Goal: Task Accomplishment & Management: Use online tool/utility

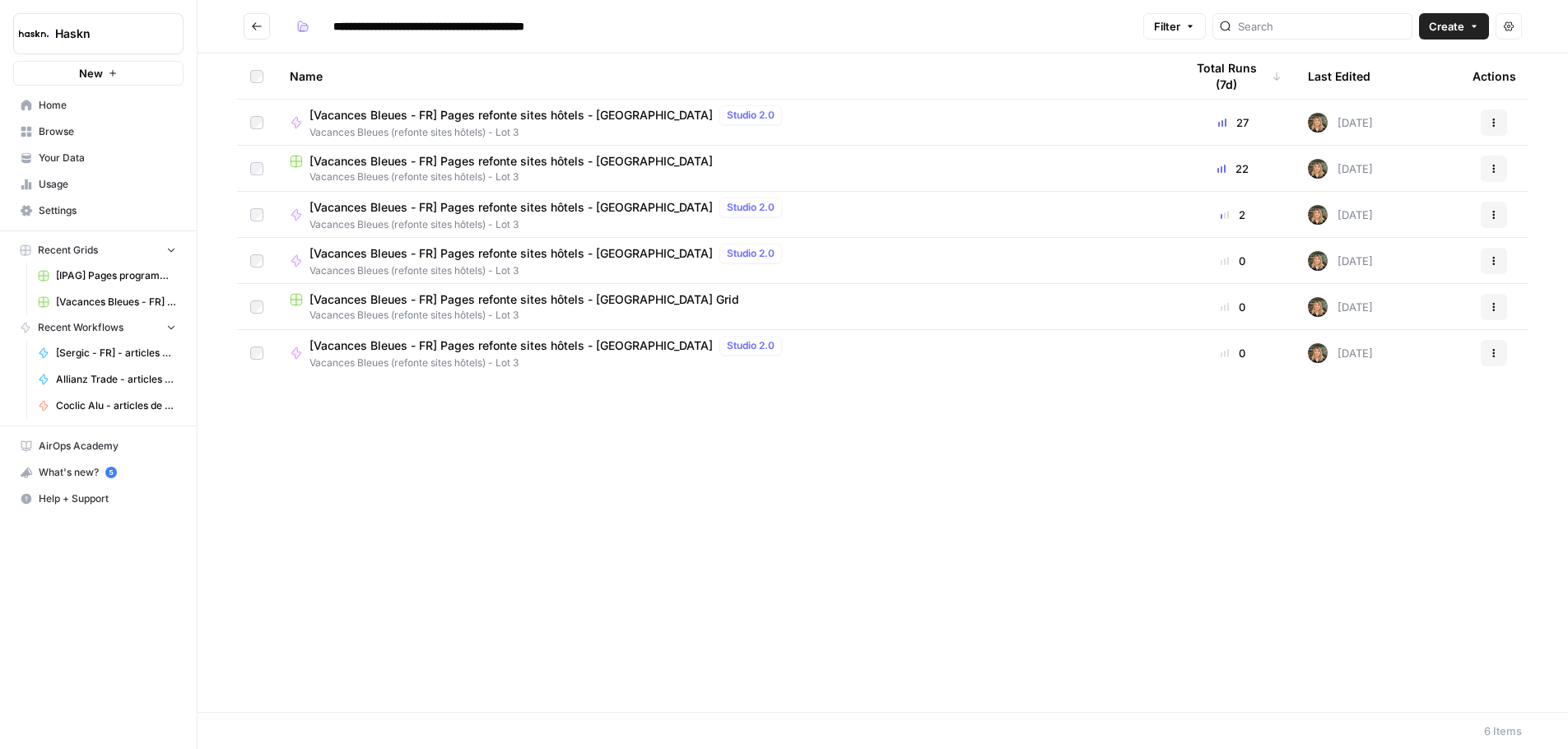
click at [522, 156] on span "[Vacances Bleues - FR] Pages refonte sites hôtels - [GEOGRAPHIC_DATA]" at bounding box center [511, 161] width 403 height 16
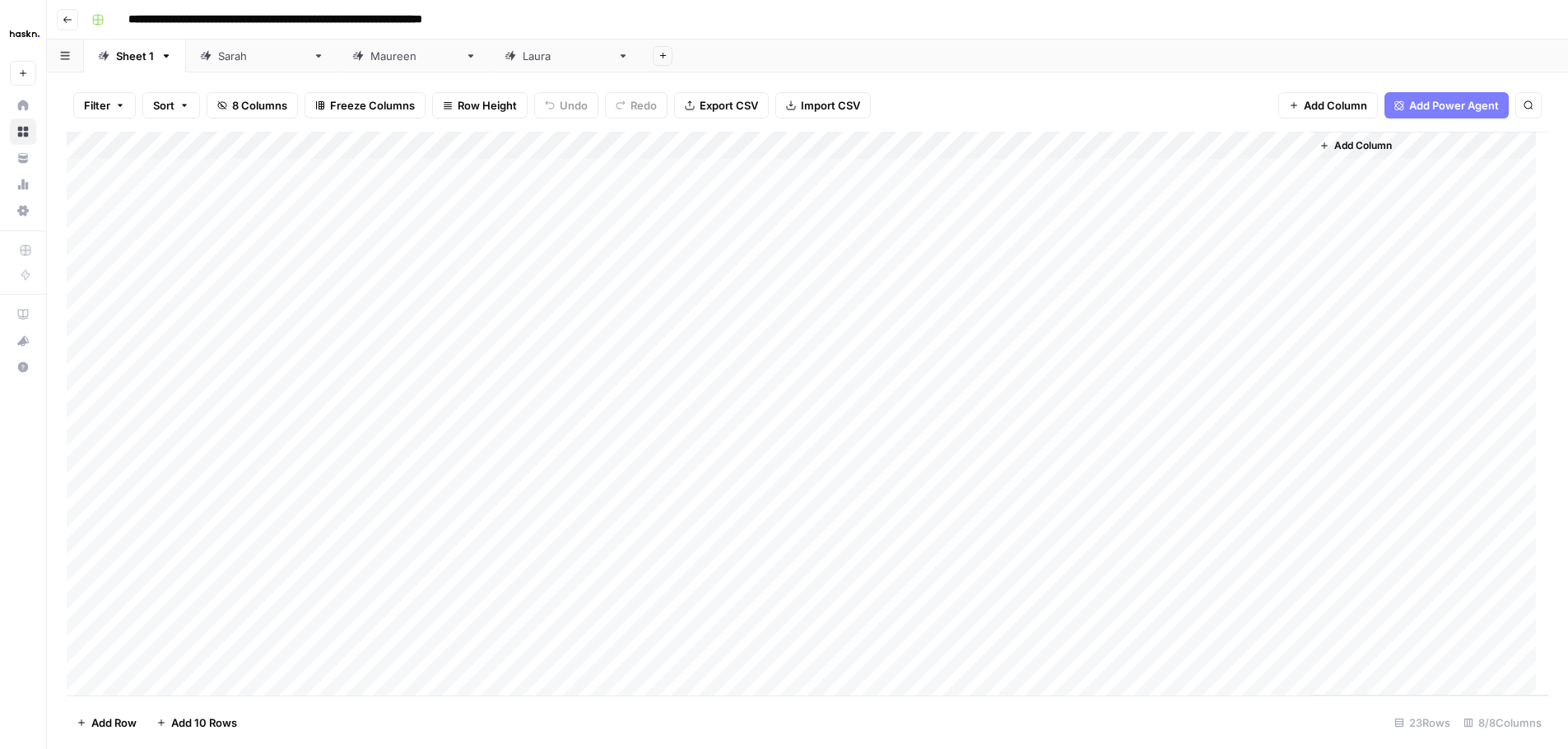
click at [338, 64] on link "[PERSON_NAME]" at bounding box center [414, 56] width 152 height 33
click at [529, 286] on div "Add Column" at bounding box center [807, 313] width 1482 height 362
click at [1264, 279] on div "Add Column" at bounding box center [807, 313] width 1482 height 362
click at [540, 283] on div "Add Column" at bounding box center [807, 313] width 1482 height 362
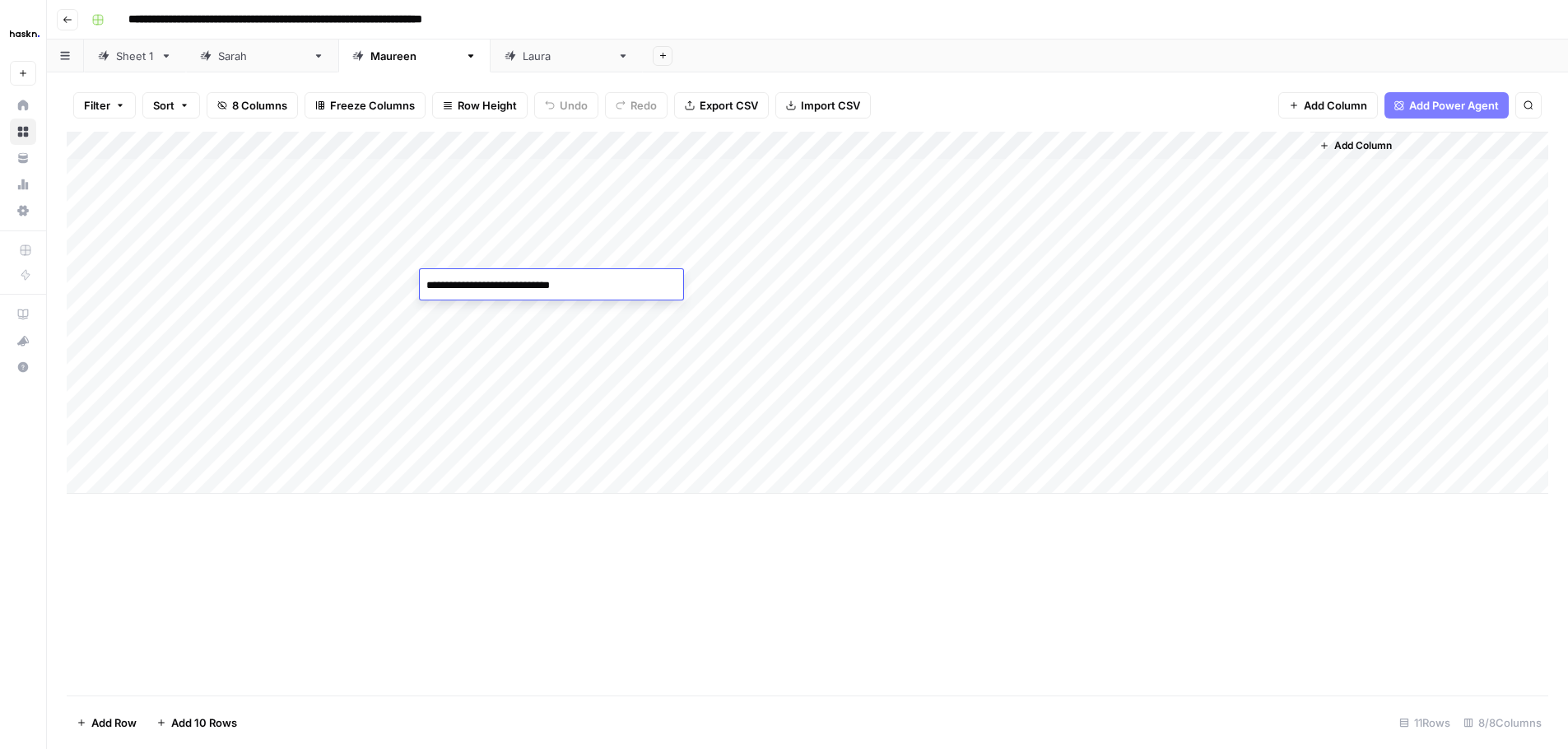
click at [547, 331] on div "Add Column" at bounding box center [807, 313] width 1482 height 362
click at [534, 280] on div "Add Column" at bounding box center [807, 313] width 1482 height 362
